Goal: Book appointment/travel/reservation

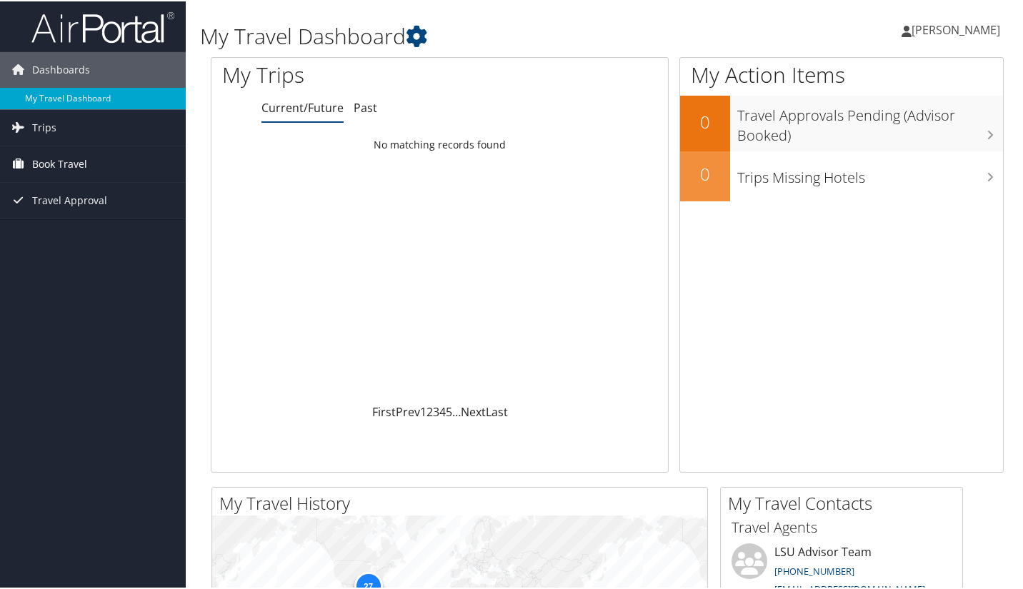
click at [71, 166] on span "Book Travel" at bounding box center [59, 163] width 55 height 36
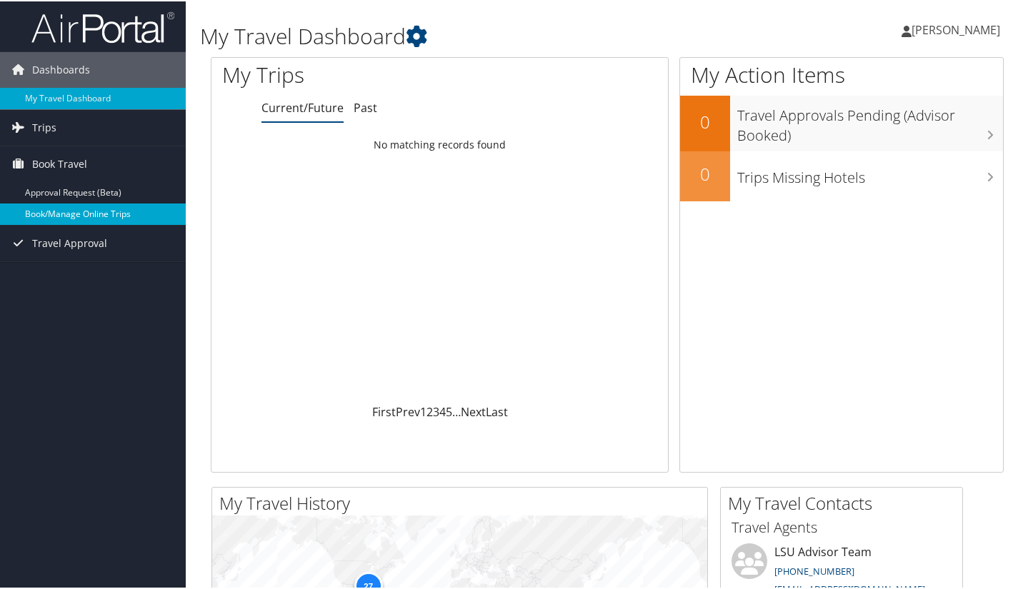
click at [54, 209] on link "Book/Manage Online Trips" at bounding box center [93, 212] width 186 height 21
